Goal: Transaction & Acquisition: Book appointment/travel/reservation

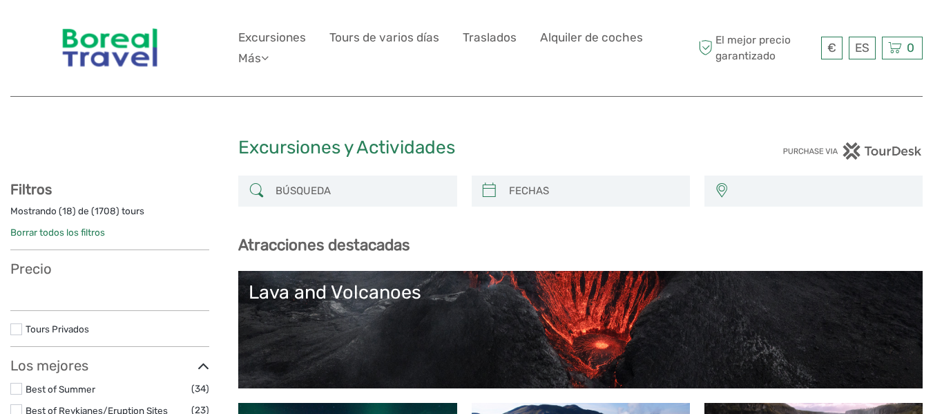
select select
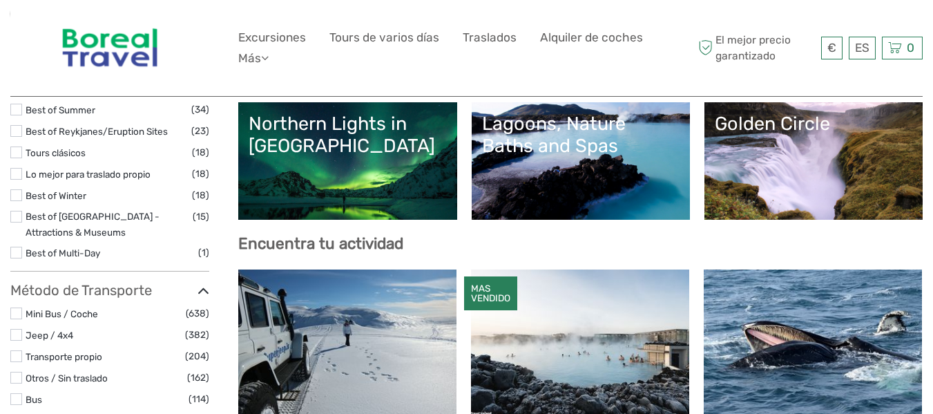
scroll to position [345, 0]
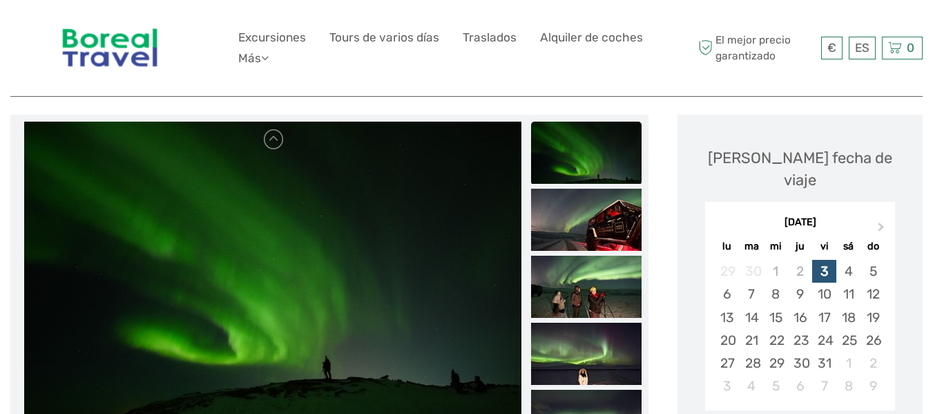
scroll to position [207, 0]
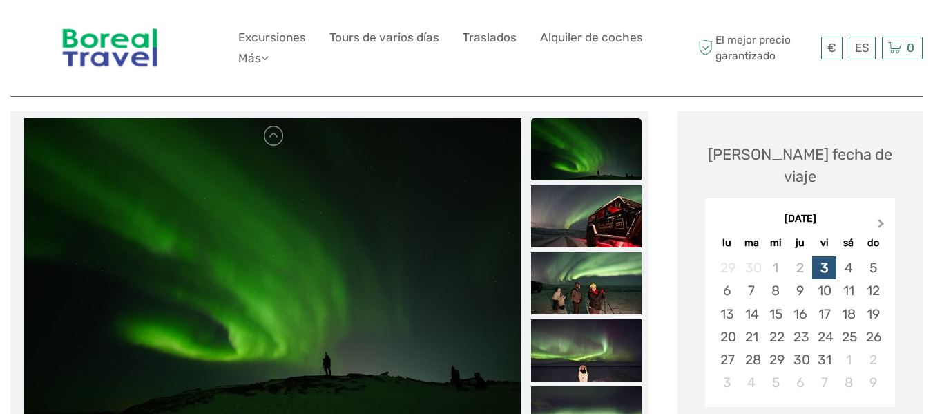
click at [884, 216] on button "Next Month" at bounding box center [883, 227] width 22 height 22
click at [870, 279] on div "9" at bounding box center [873, 290] width 24 height 23
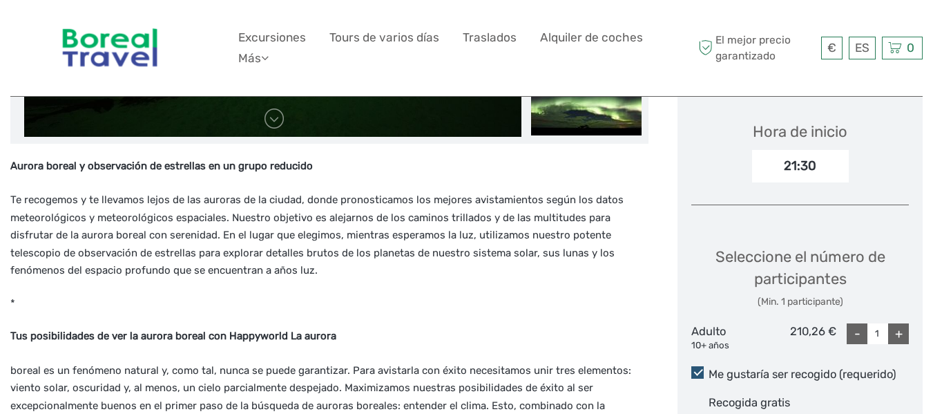
scroll to position [553, 0]
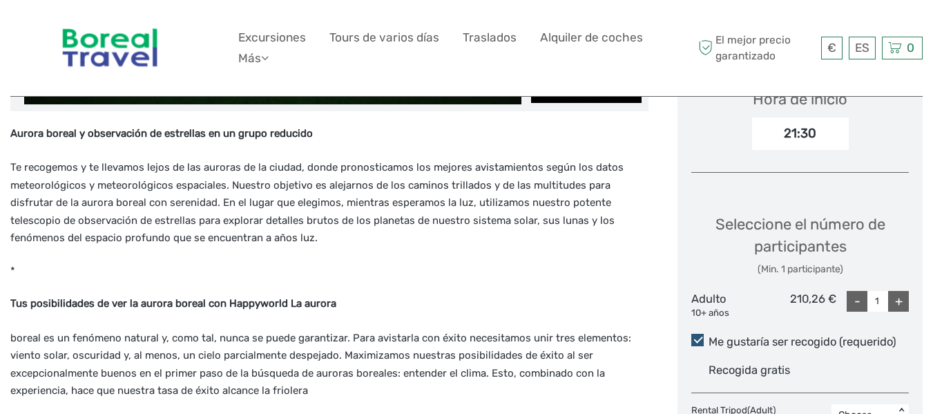
click at [897, 291] on div "+" at bounding box center [898, 301] width 21 height 21
type input "2"
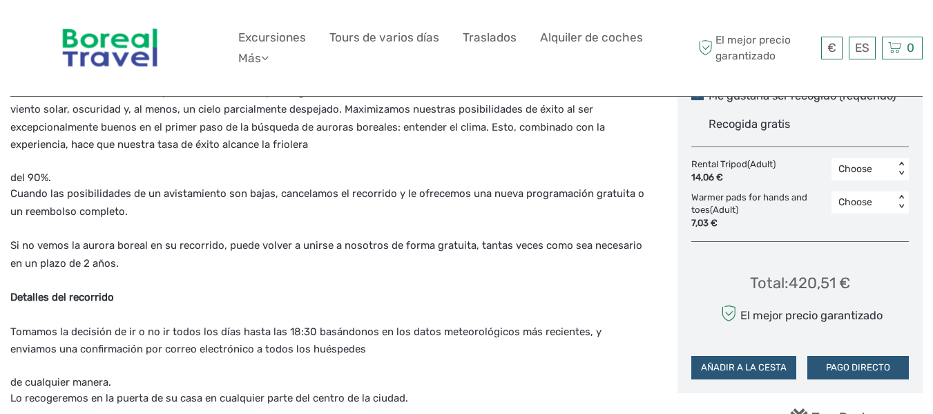
scroll to position [829, 0]
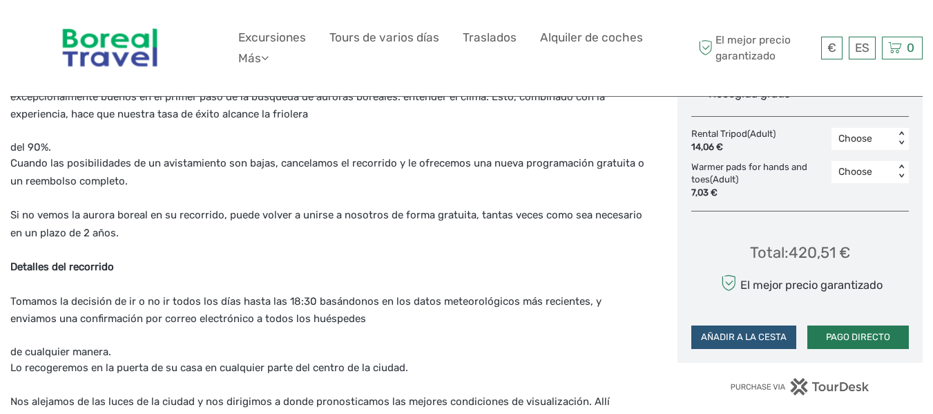
click at [842, 325] on button "PAGO DIRECTO" at bounding box center [858, 336] width 102 height 23
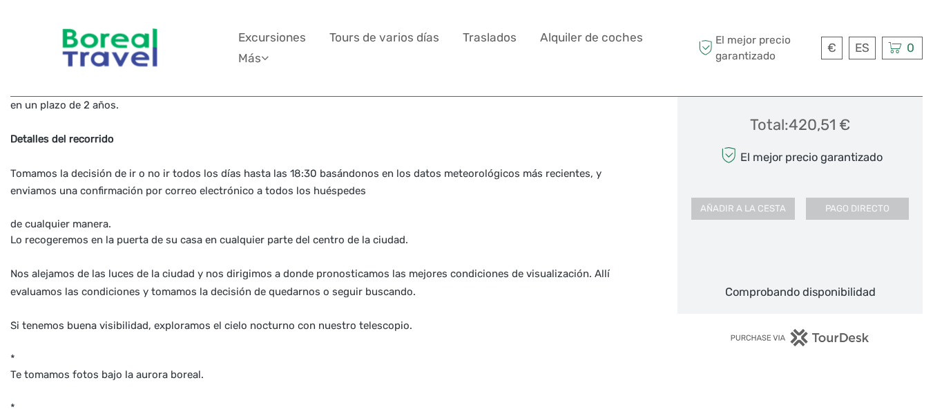
scroll to position [967, 0]
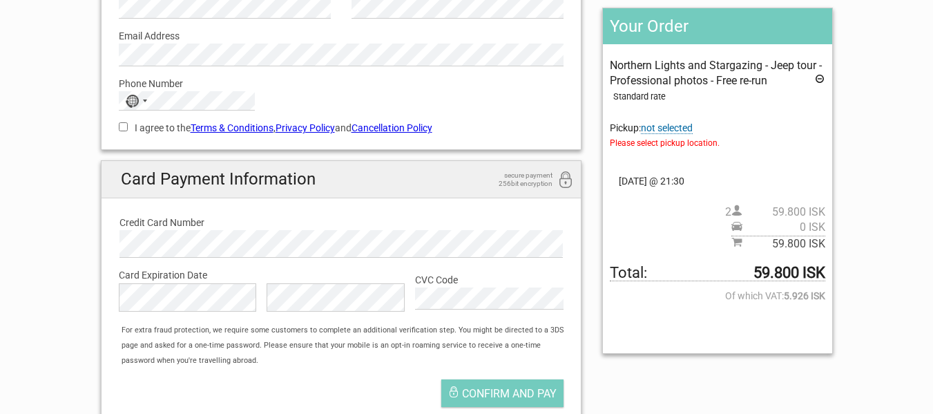
scroll to position [207, 0]
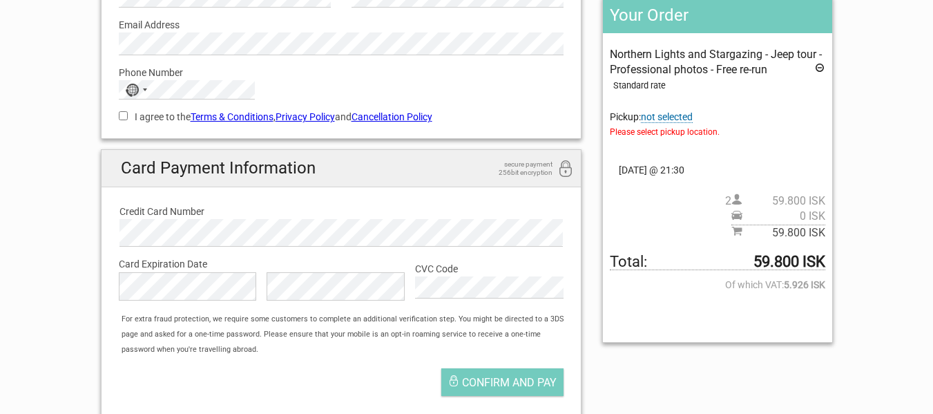
click at [667, 116] on span "not selected" at bounding box center [667, 117] width 52 height 12
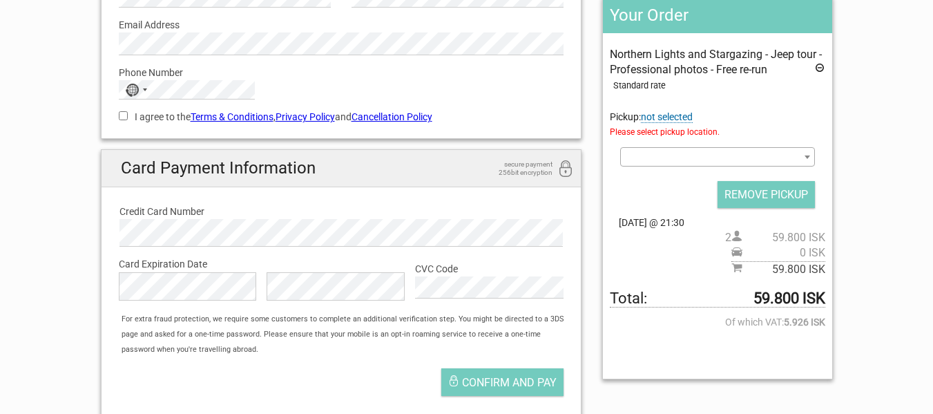
click at [672, 161] on span at bounding box center [717, 156] width 194 height 19
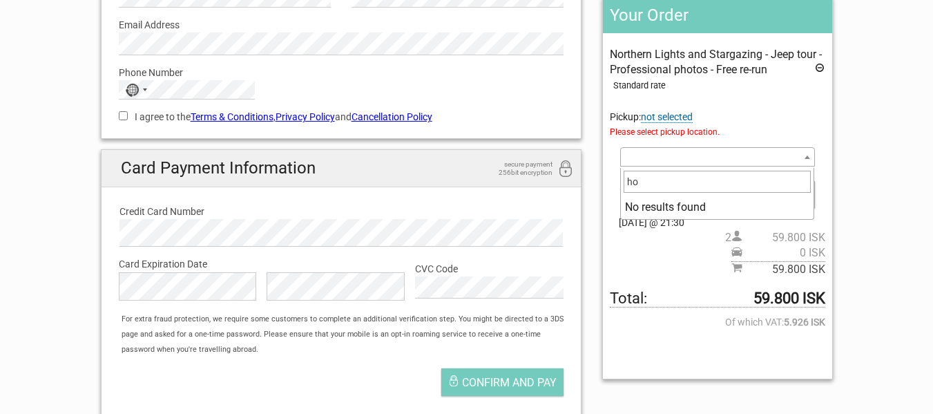
type input "h"
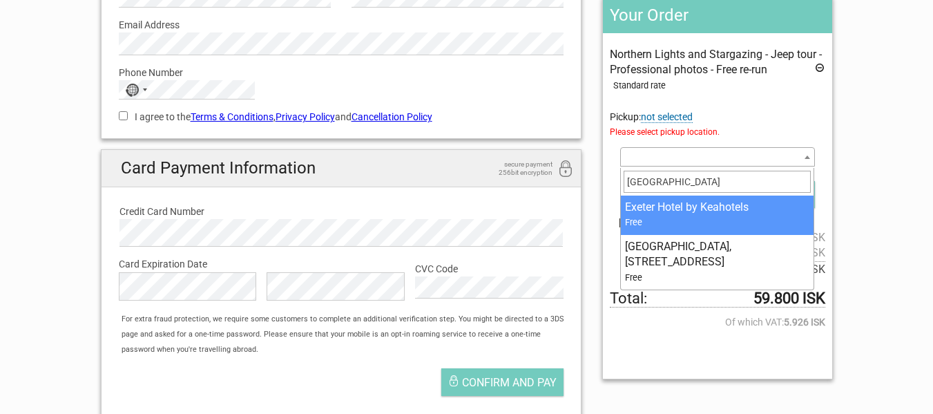
type input "exeter"
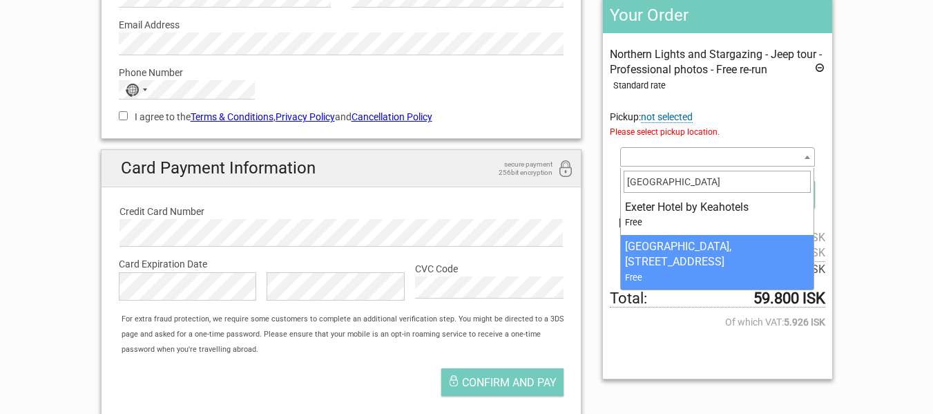
select select "207764"
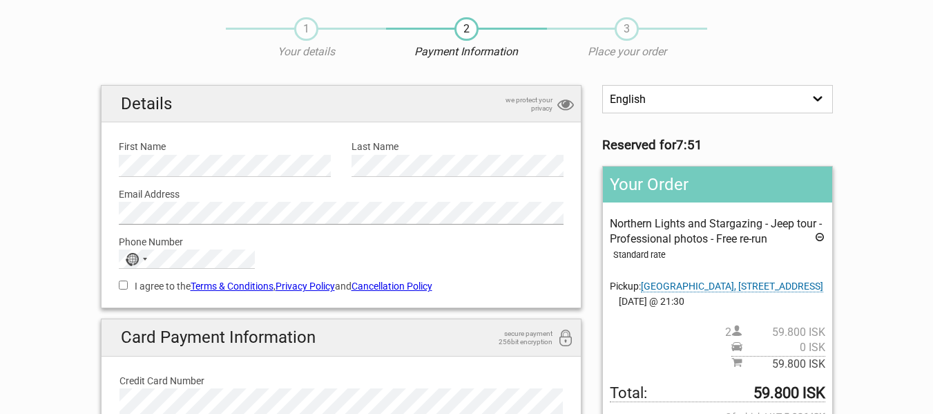
scroll to position [69, 0]
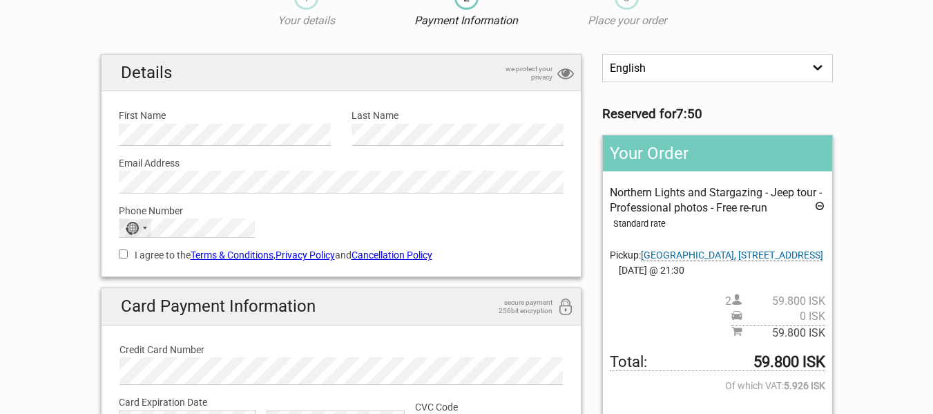
click at [146, 229] on div "Selected country" at bounding box center [145, 228] width 4 height 3
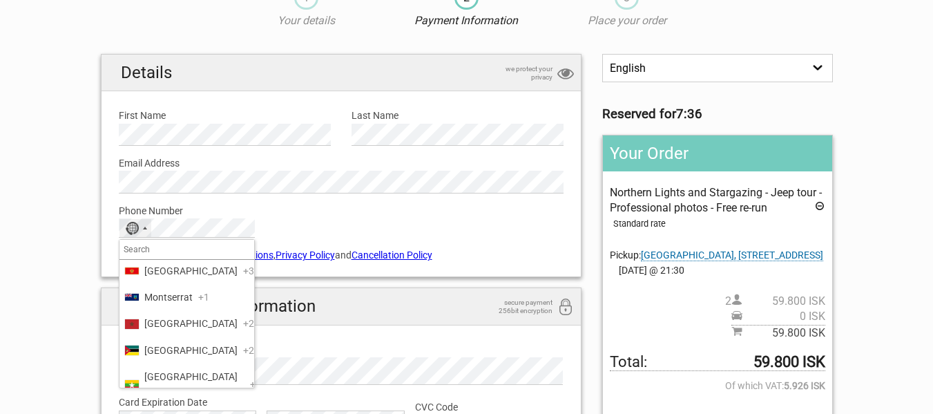
scroll to position [3937, 0]
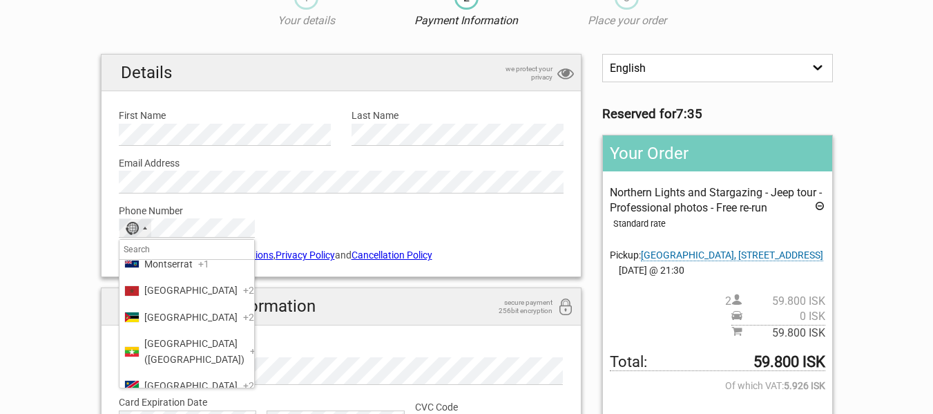
click at [161, 113] on span "Mexico" at bounding box center [190, 104] width 93 height 15
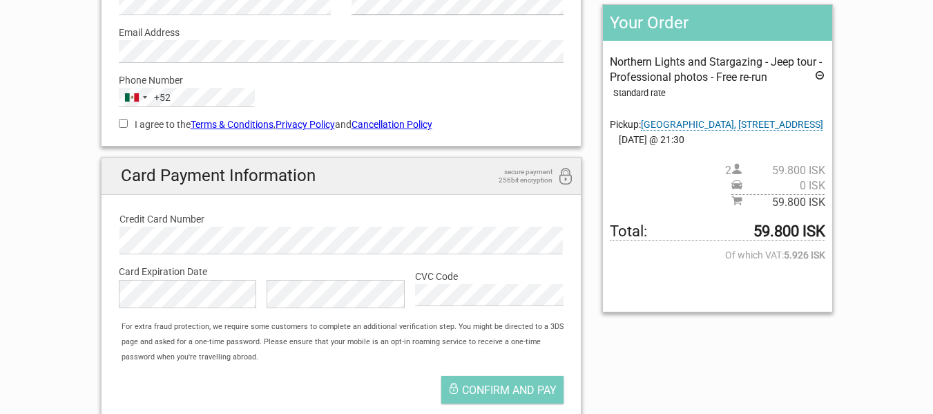
scroll to position [207, 0]
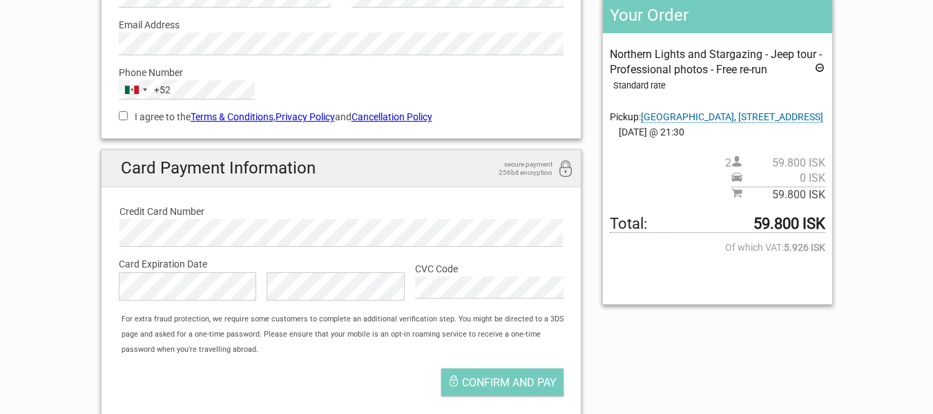
click at [19, 158] on section "1 Your details 2 Payment Information 3 Place your order English Español Deutsch…" at bounding box center [466, 131] width 933 height 594
click at [117, 111] on div "I agree to the Terms & Conditions , Privacy Policy and Cancellation Policy You …" at bounding box center [341, 115] width 466 height 32
click at [126, 115] on input "I agree to the Terms & Conditions , Privacy Policy and Cancellation Policy" at bounding box center [123, 115] width 9 height 9
checkbox input "true"
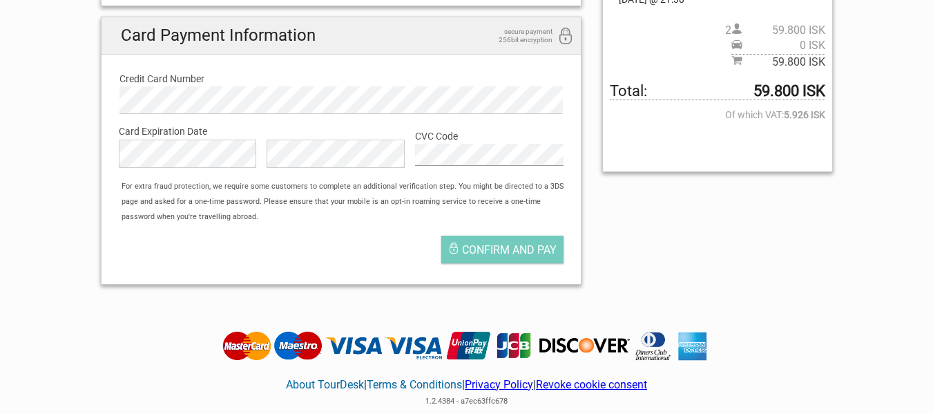
scroll to position [345, 0]
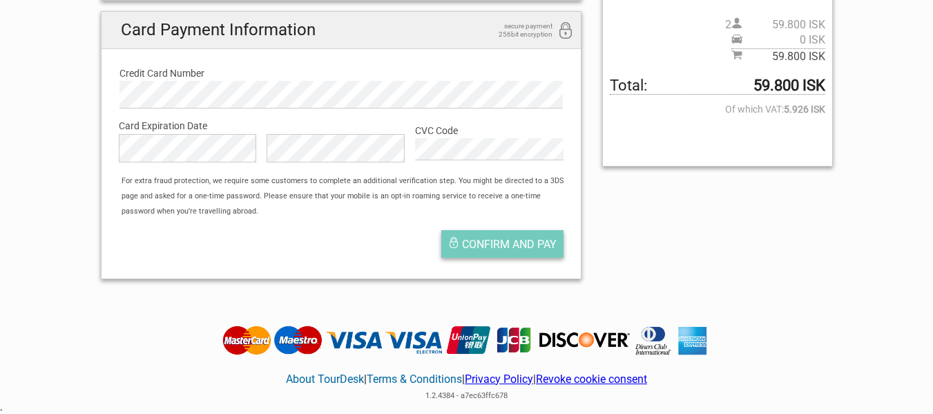
click at [479, 242] on span "Confirm and pay" at bounding box center [509, 244] width 95 height 13
